Goal: Task Accomplishment & Management: Use online tool/utility

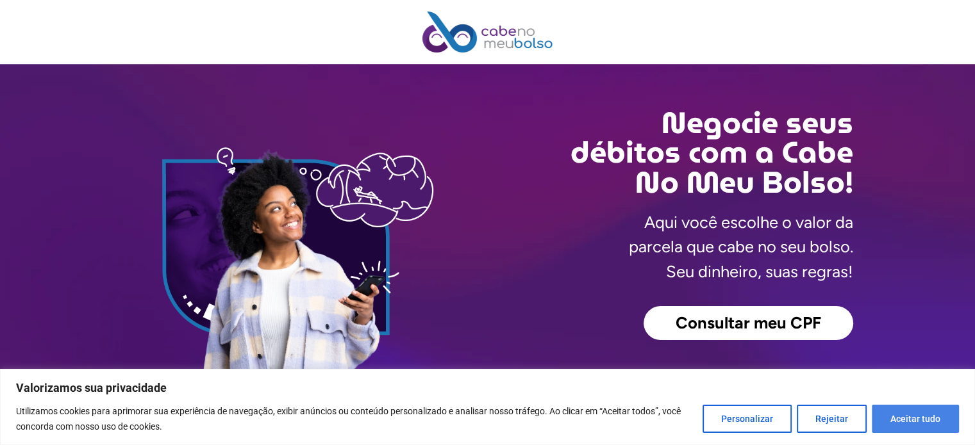
click at [898, 418] on button "Aceitar tudo" at bounding box center [915, 419] width 87 height 28
checkbox input "true"
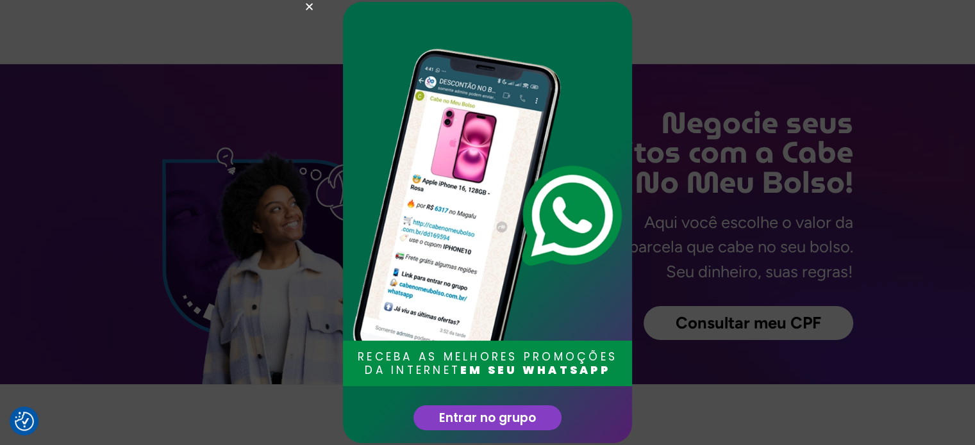
click at [313, 8] on icon "Close" at bounding box center [309, 7] width 10 height 10
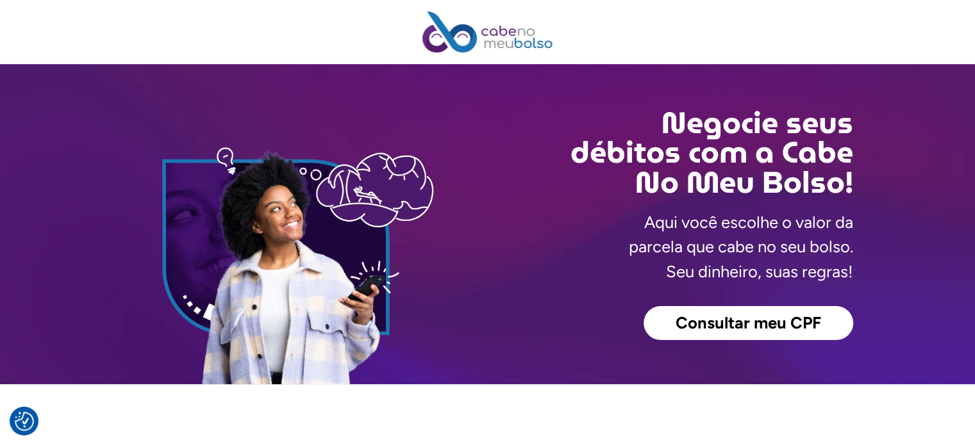
click at [674, 318] on link "Consultar meu CPF" at bounding box center [748, 323] width 210 height 35
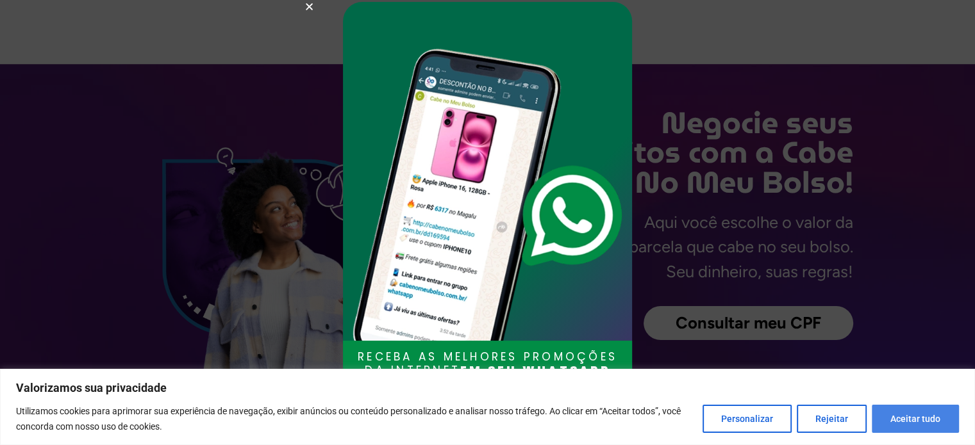
click at [907, 409] on button "Aceitar tudo" at bounding box center [915, 419] width 87 height 28
checkbox input "true"
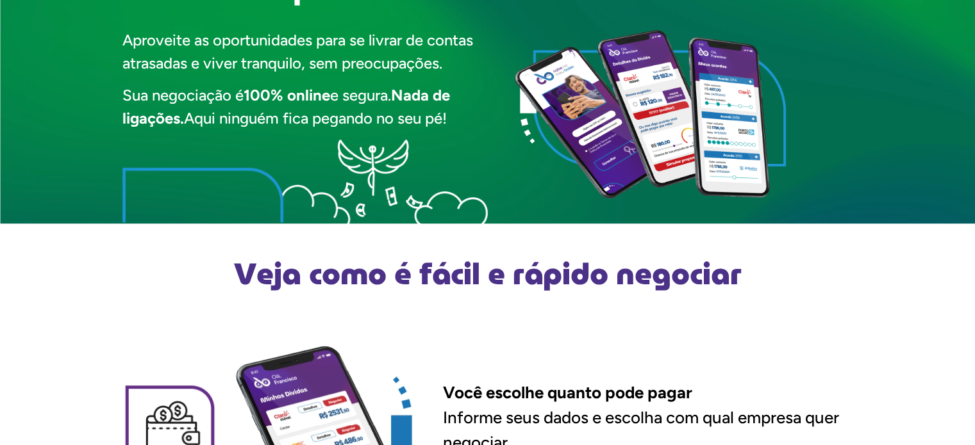
scroll to position [939, 0]
